Goal: Information Seeking & Learning: Learn about a topic

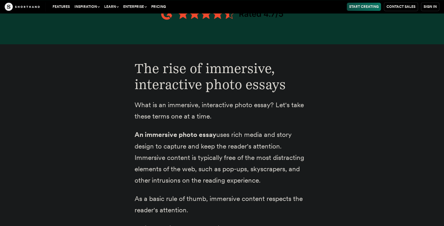
scroll to position [671, 0]
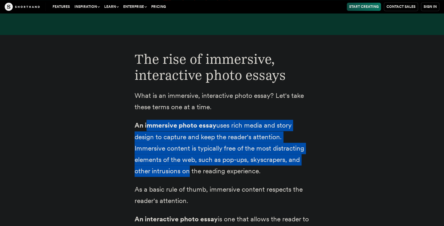
drag, startPoint x: 153, startPoint y: 94, endPoint x: 182, endPoint y: 144, distance: 57.5
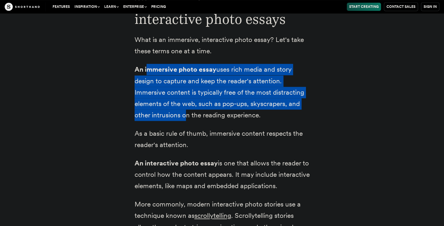
scroll to position [729, 0]
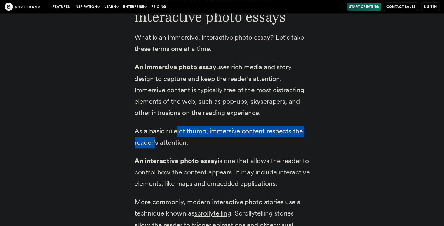
drag, startPoint x: 176, startPoint y: 113, endPoint x: 153, endPoint y: 116, distance: 22.9
click at [154, 126] on p "As a basic rule of thumb, immersive content respects the reader's attention." at bounding box center [221, 137] width 175 height 23
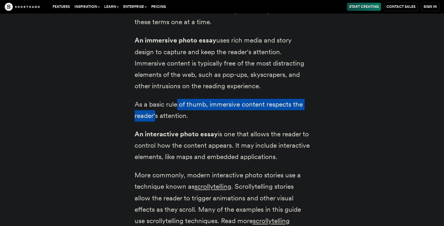
scroll to position [758, 0]
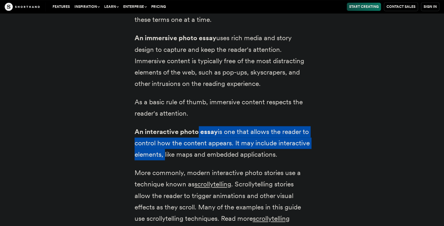
drag, startPoint x: 197, startPoint y: 111, endPoint x: 196, endPoint y: 131, distance: 19.9
click at [196, 131] on p "An interactive photo essay is one that allows the reader to control how the con…" at bounding box center [221, 143] width 175 height 34
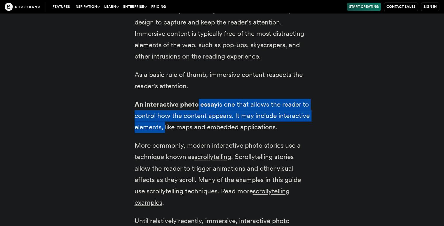
scroll to position [787, 0]
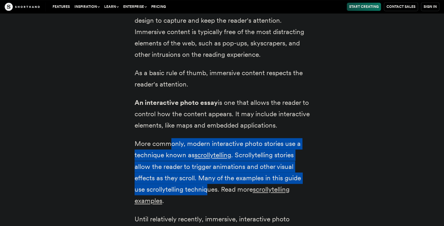
drag, startPoint x: 172, startPoint y: 131, endPoint x: 206, endPoint y: 177, distance: 57.6
click at [206, 177] on p "More commonly, modern interactive photo stories use a technique known as scroll…" at bounding box center [221, 172] width 175 height 69
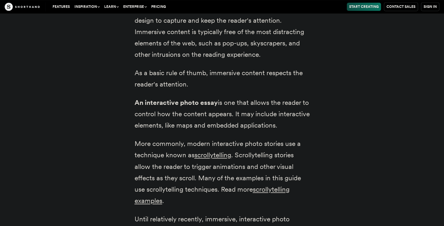
click at [239, 183] on p "More commonly, modern interactive photo stories use a technique known as scroll…" at bounding box center [221, 172] width 175 height 69
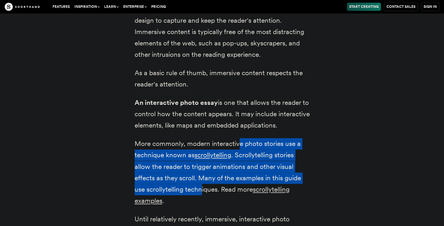
drag, startPoint x: 240, startPoint y: 132, endPoint x: 201, endPoint y: 176, distance: 59.7
click at [201, 177] on p "More commonly, modern interactive photo stories use a technique known as scroll…" at bounding box center [221, 172] width 175 height 69
drag, startPoint x: 202, startPoint y: 176, endPoint x: 209, endPoint y: 165, distance: 13.4
click at [202, 175] on p "More commonly, modern interactive photo stories use a technique known as scroll…" at bounding box center [221, 172] width 175 height 69
click at [258, 138] on p "More commonly, modern interactive photo stories use a technique known as scroll…" at bounding box center [221, 172] width 175 height 69
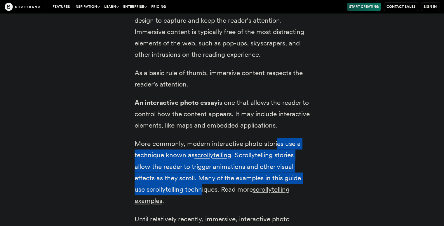
drag, startPoint x: 276, startPoint y: 136, endPoint x: 200, endPoint y: 171, distance: 83.1
click at [202, 174] on p "More commonly, modern interactive photo stories use a technique known as scroll…" at bounding box center [221, 172] width 175 height 69
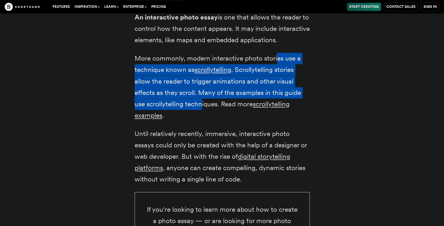
scroll to position [875, 0]
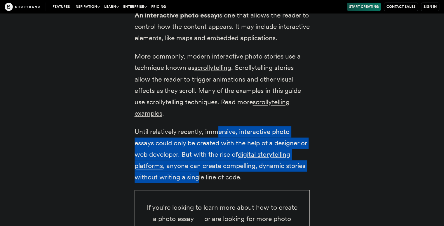
drag, startPoint x: 218, startPoint y: 119, endPoint x: 197, endPoint y: 161, distance: 47.0
click at [198, 162] on p "Until relatively recently, immersive, interactive photo essays could only be cr…" at bounding box center [221, 154] width 175 height 57
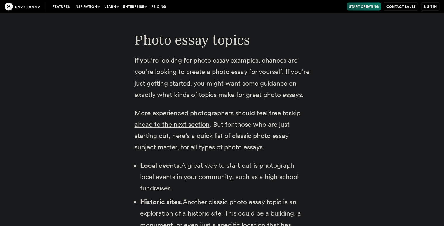
scroll to position [1137, 0]
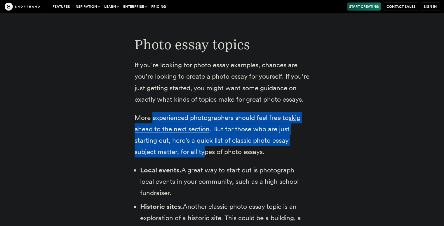
drag, startPoint x: 160, startPoint y: 105, endPoint x: 205, endPoint y: 136, distance: 55.3
click at [205, 136] on p "More experienced photographers should feel free to skip ahead to the next secti…" at bounding box center [221, 134] width 175 height 45
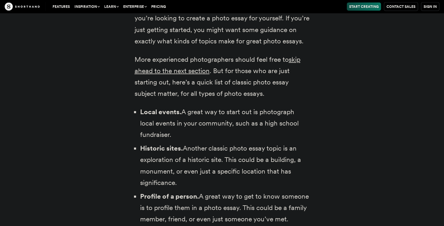
click at [201, 122] on li "Local events. A great way to start out is photograph local events in your commu…" at bounding box center [224, 123] width 169 height 34
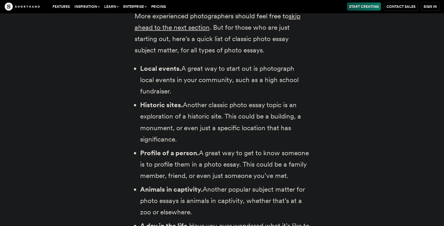
scroll to position [1254, 0]
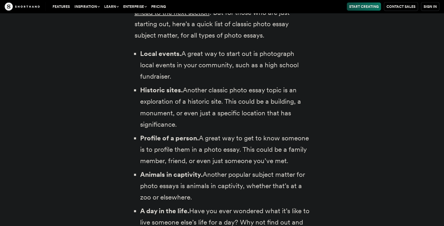
click at [195, 114] on li "Historic sites. Another classic photo essay topic is an exploration of a histor…" at bounding box center [224, 107] width 169 height 45
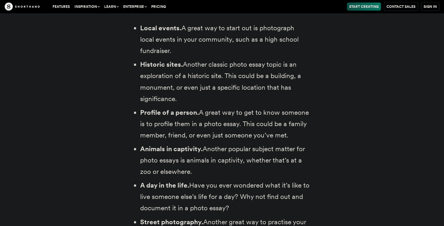
scroll to position [1283, 0]
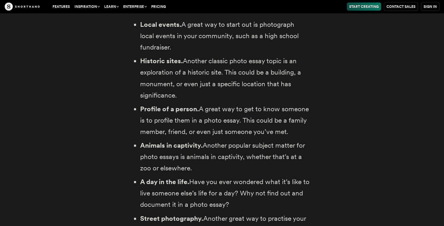
click at [202, 112] on li "Profile of a person. A great way to get to know someone is to profile them in a…" at bounding box center [224, 121] width 169 height 34
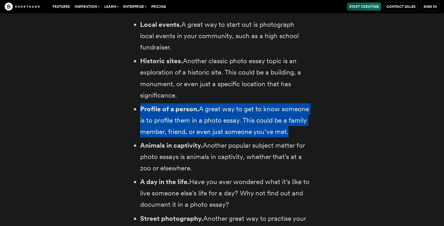
click at [202, 112] on li "Profile of a person. A great way to get to know someone is to profile them in a…" at bounding box center [224, 121] width 169 height 34
click at [205, 112] on li "Profile of a person. A great way to get to know someone is to profile them in a…" at bounding box center [224, 121] width 169 height 34
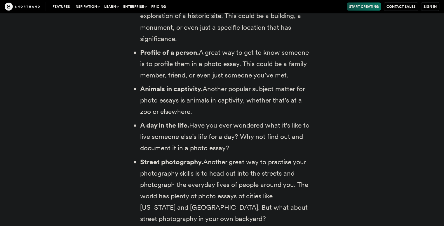
scroll to position [1342, 0]
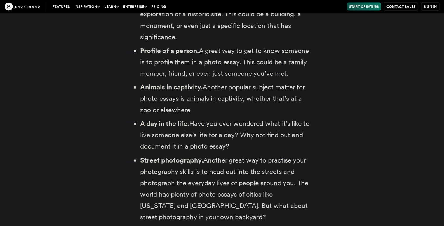
click at [185, 90] on li "Animals in captivity. Another popular subject matter for photo essays is animal…" at bounding box center [224, 99] width 169 height 34
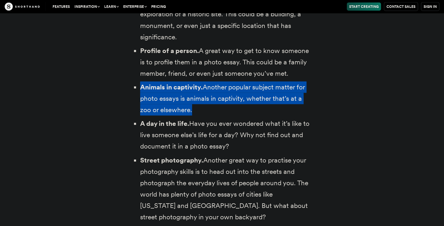
click at [185, 90] on li "Animals in captivity. Another popular subject matter for photo essays is animal…" at bounding box center [224, 99] width 169 height 34
click at [220, 102] on li "Animals in captivity. Another popular subject matter for photo essays is animal…" at bounding box center [224, 99] width 169 height 34
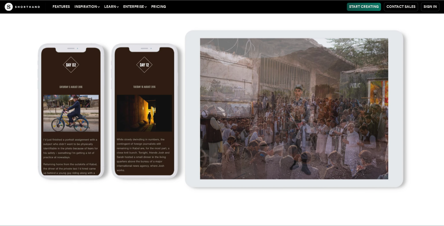
scroll to position [9916, 0]
